Goal: Transaction & Acquisition: Download file/media

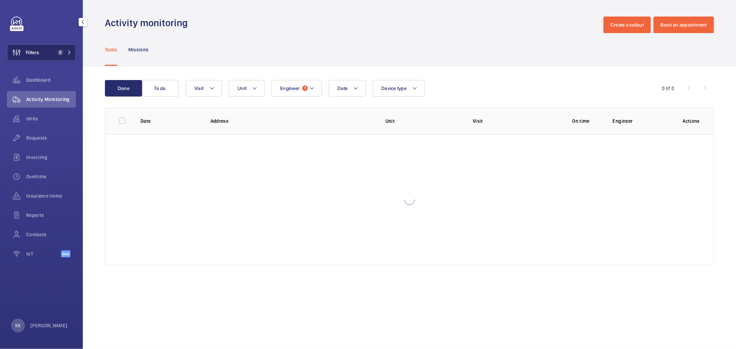
click at [70, 52] on mat-icon at bounding box center [69, 52] width 4 height 4
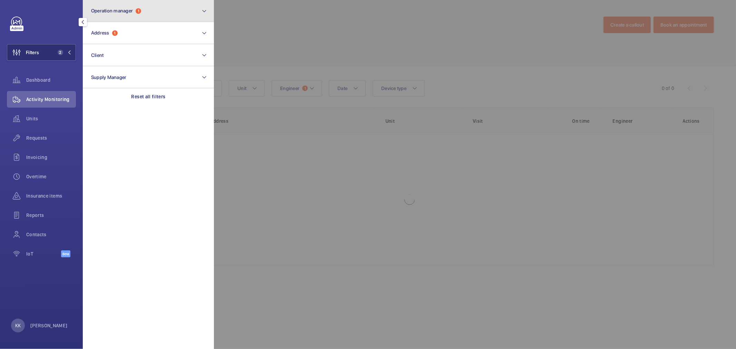
click at [121, 8] on span "Operation manager" at bounding box center [112, 11] width 42 height 6
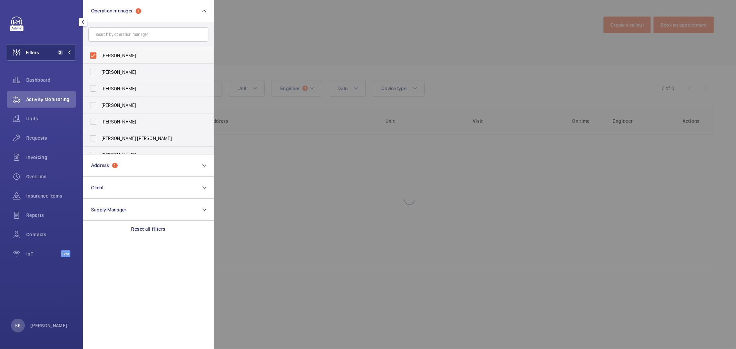
click at [128, 56] on span "[PERSON_NAME]" at bounding box center [148, 55] width 95 height 7
click at [100, 56] on input "[PERSON_NAME]" at bounding box center [93, 56] width 14 height 14
checkbox input "false"
click at [117, 159] on button "Address 1" at bounding box center [148, 166] width 131 height 22
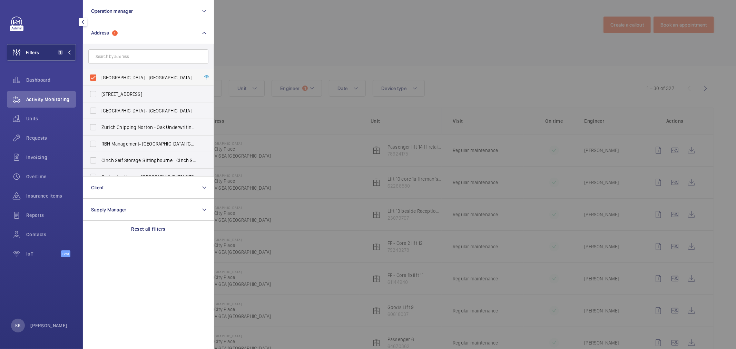
click at [133, 78] on span "[GEOGRAPHIC_DATA] - [GEOGRAPHIC_DATA]" at bounding box center [148, 77] width 95 height 7
click at [136, 59] on input "text" at bounding box center [148, 56] width 120 height 14
click at [110, 74] on span "[GEOGRAPHIC_DATA] - [GEOGRAPHIC_DATA]" at bounding box center [148, 77] width 95 height 7
click at [100, 74] on input "[GEOGRAPHIC_DATA] - [GEOGRAPHIC_DATA]" at bounding box center [93, 78] width 14 height 14
checkbox input "false"
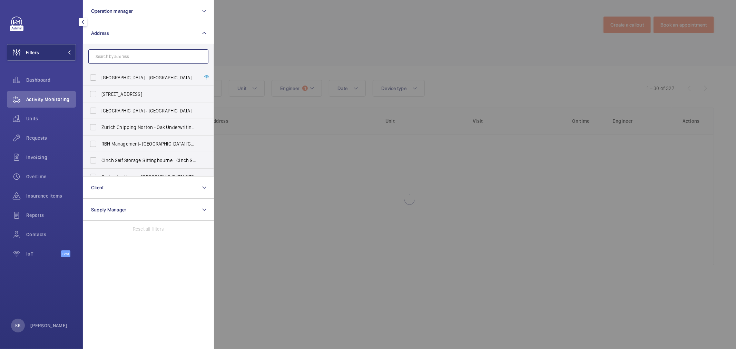
click at [116, 59] on input "text" at bounding box center [148, 56] width 120 height 14
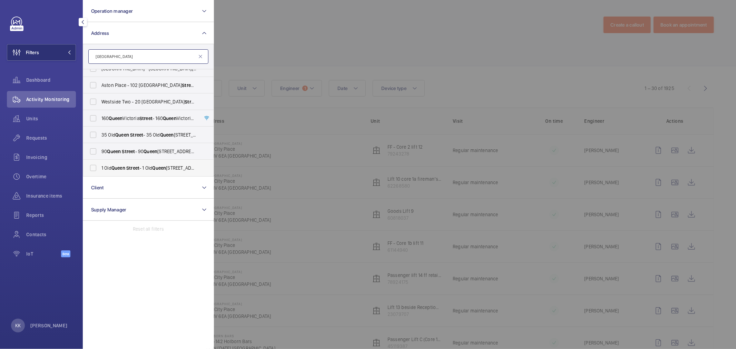
type input "[GEOGRAPHIC_DATA]"
click at [129, 166] on span "Street" at bounding box center [132, 168] width 13 height 6
click at [100, 166] on input "[STREET_ADDRESS]" at bounding box center [93, 168] width 14 height 14
checkbox input "true"
click at [264, 46] on div at bounding box center [582, 174] width 736 height 349
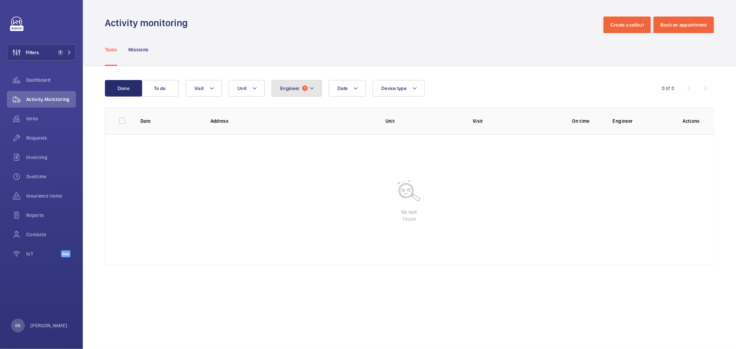
click at [302, 86] on button "Engineer 1" at bounding box center [296, 88] width 50 height 17
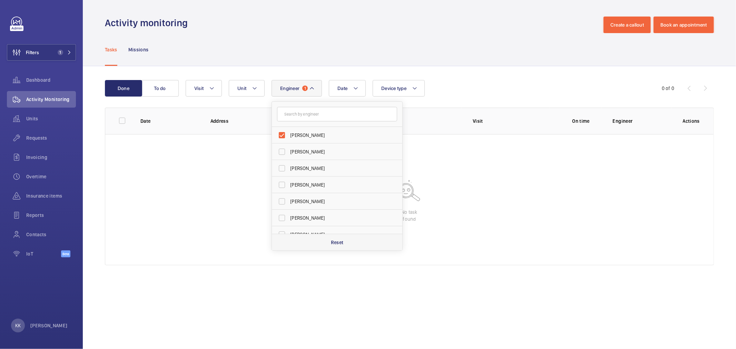
click at [339, 243] on p "Reset" at bounding box center [337, 242] width 13 height 7
click at [442, 49] on div "Tasks Missions" at bounding box center [409, 49] width 609 height 33
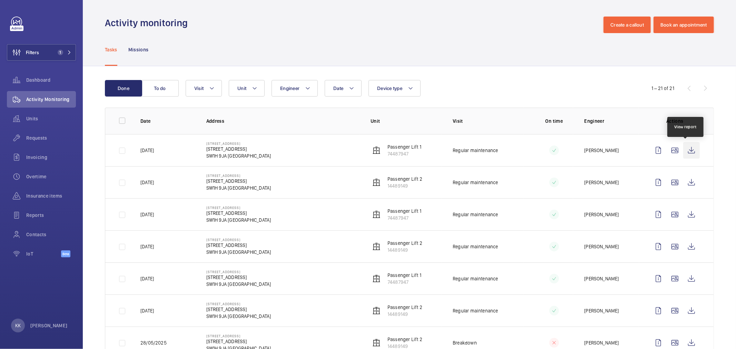
click at [689, 150] on wm-front-icon-button at bounding box center [691, 150] width 17 height 17
click at [684, 185] on wm-front-icon-button at bounding box center [691, 182] width 17 height 17
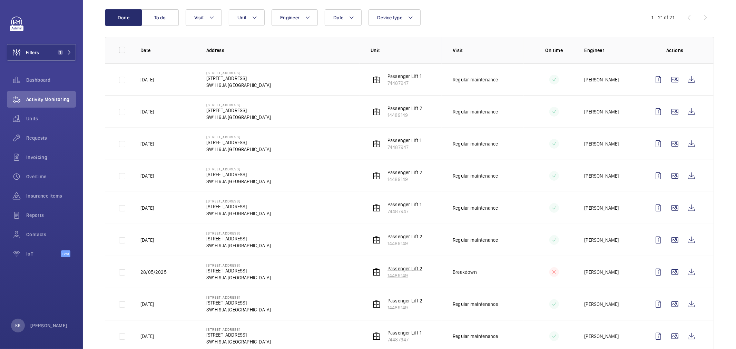
scroll to position [77, 0]
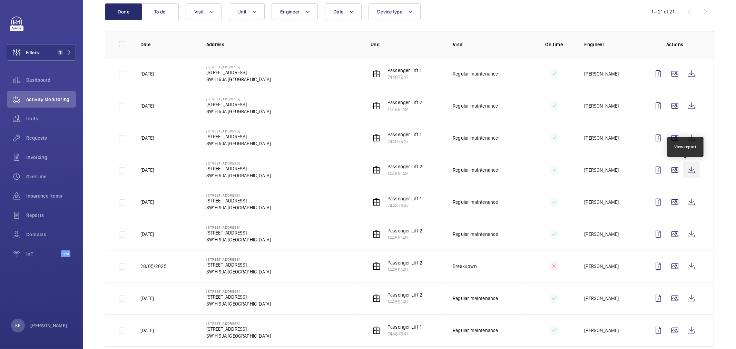
click at [685, 176] on wm-front-icon-button at bounding box center [691, 170] width 17 height 17
